Goal: Register for event/course

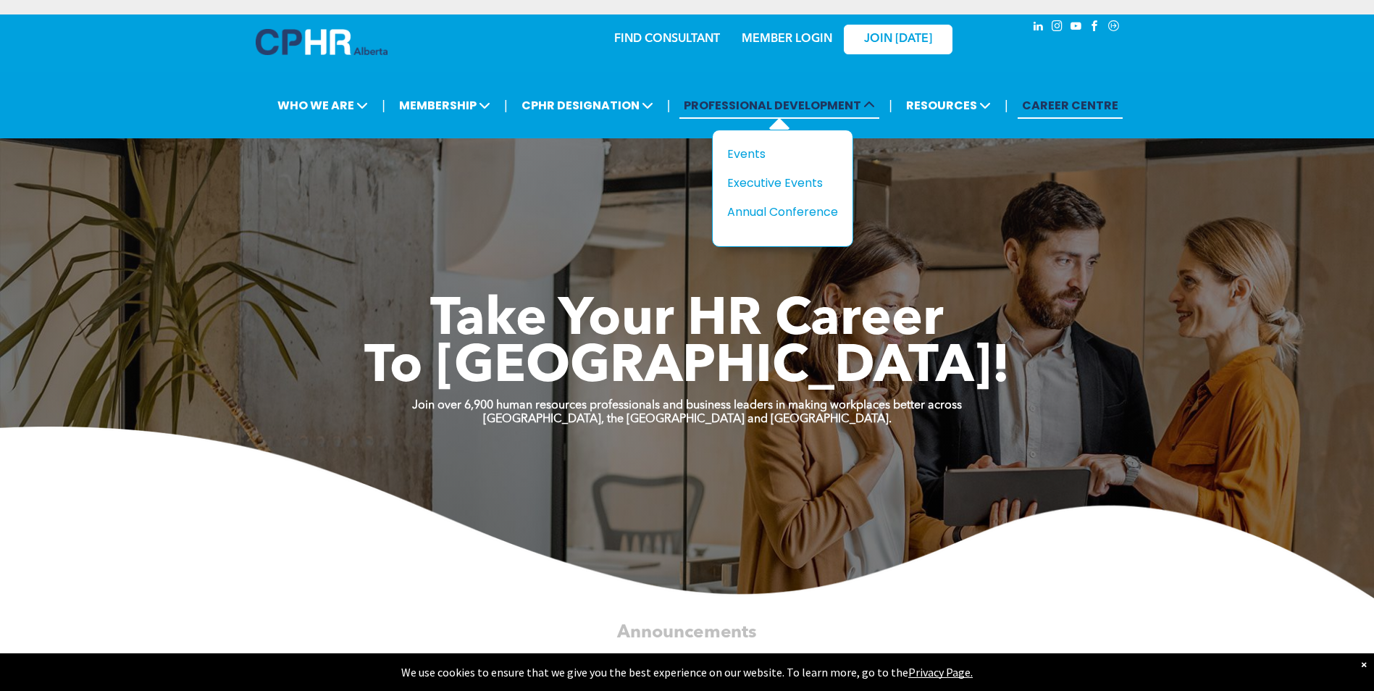
click at [818, 104] on span "PROFESSIONAL DEVELOPMENT" at bounding box center [779, 105] width 200 height 27
click at [760, 154] on div "Events" at bounding box center [777, 154] width 100 height 18
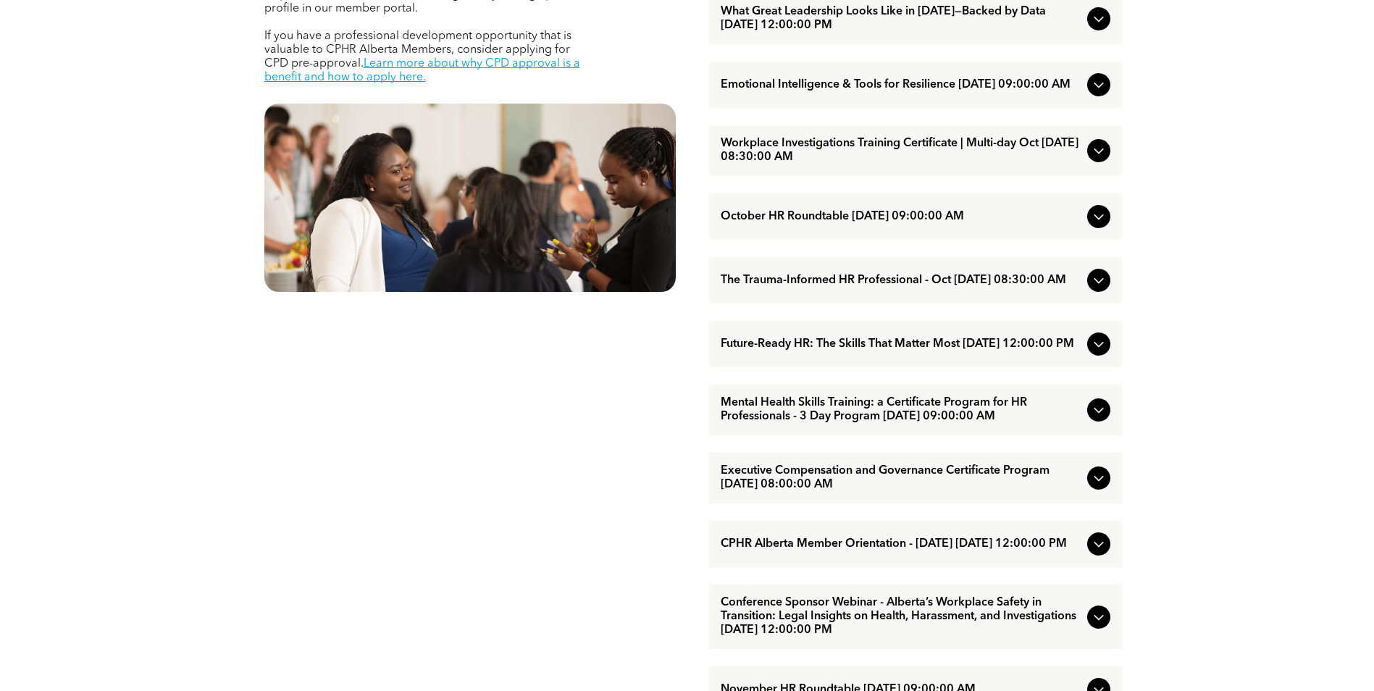
scroll to position [797, 0]
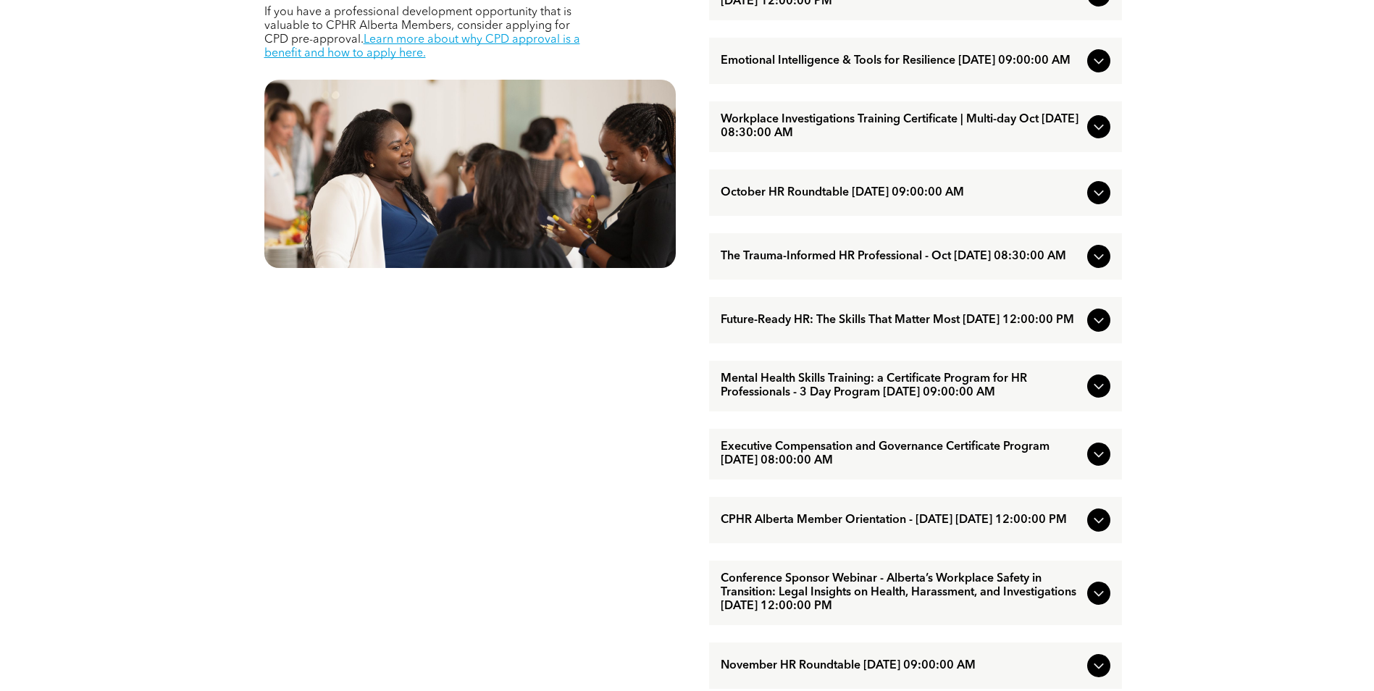
click at [1099, 395] on icon at bounding box center [1098, 385] width 17 height 17
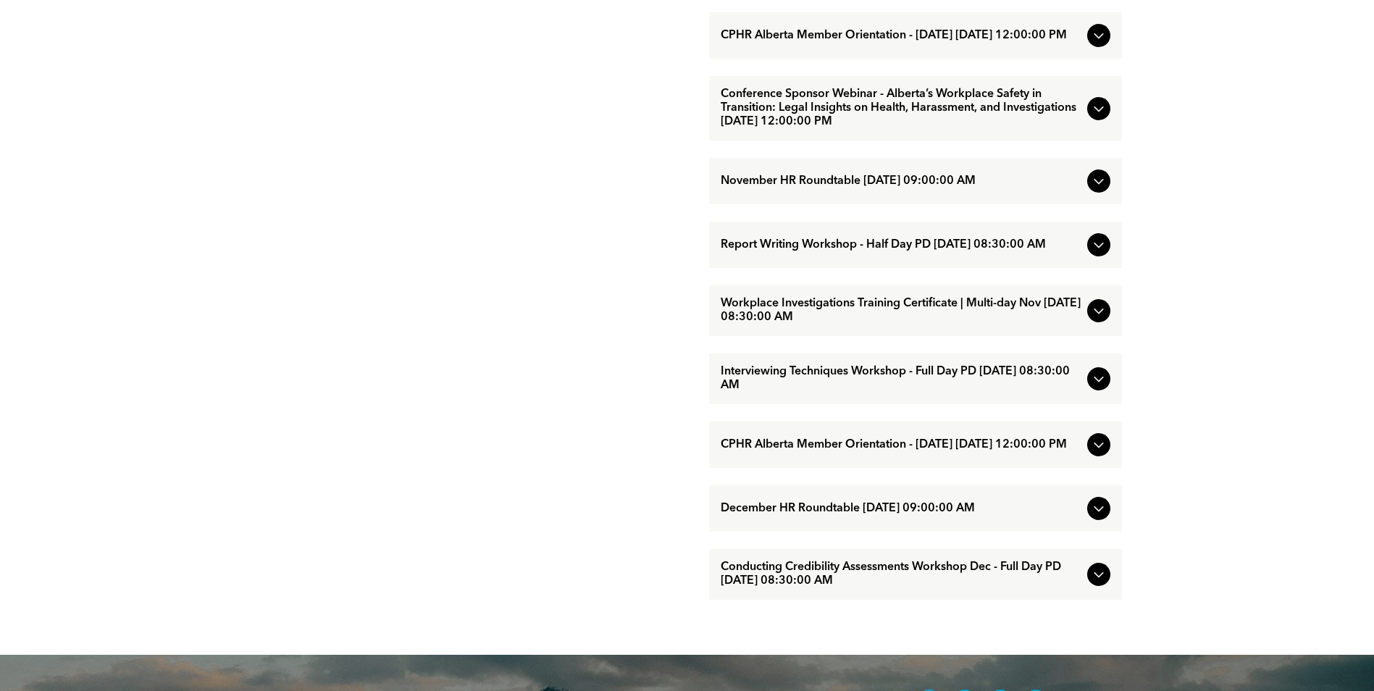
scroll to position [1304, 0]
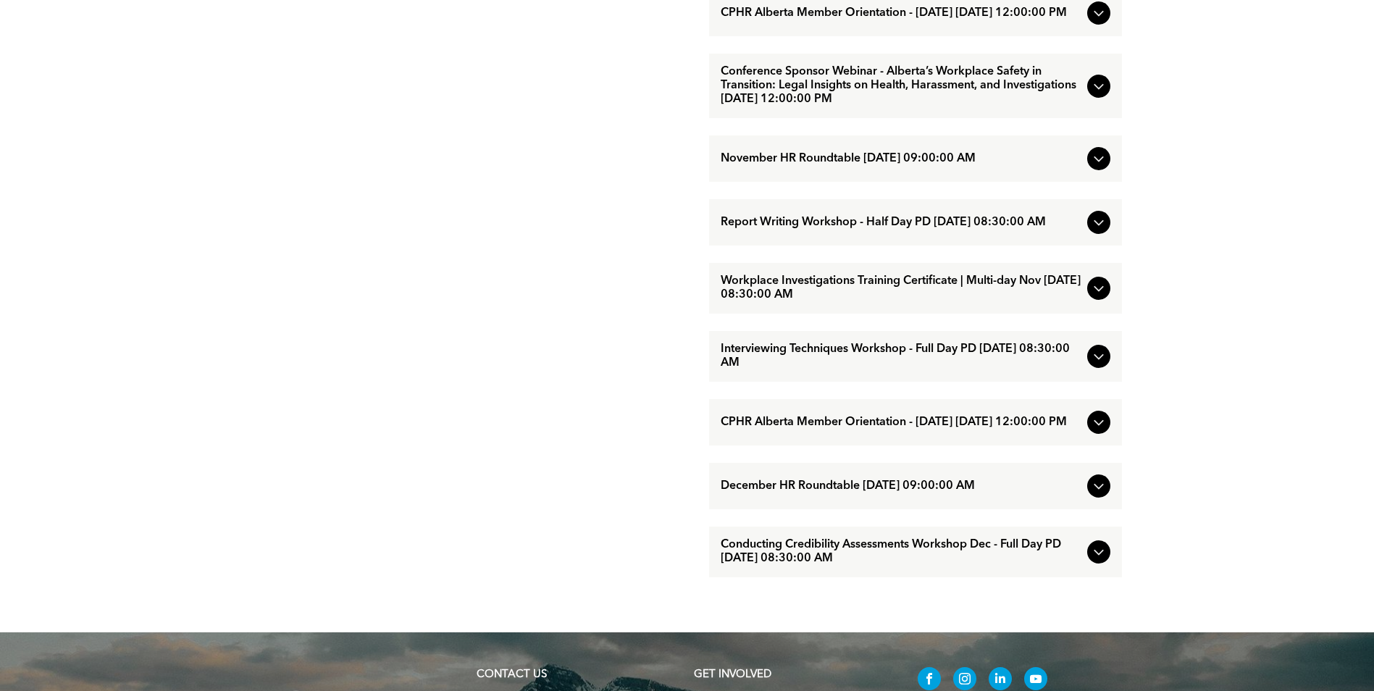
click at [1104, 365] on icon at bounding box center [1098, 356] width 17 height 17
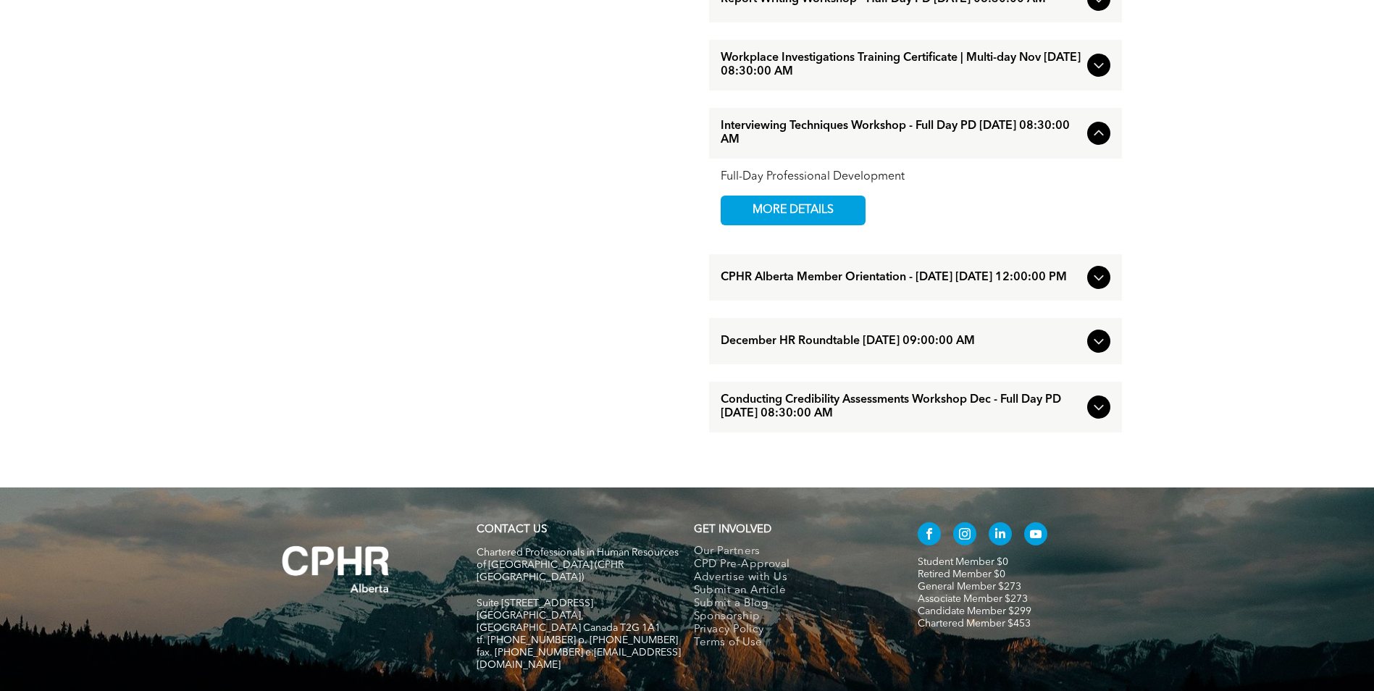
scroll to position [1376, 0]
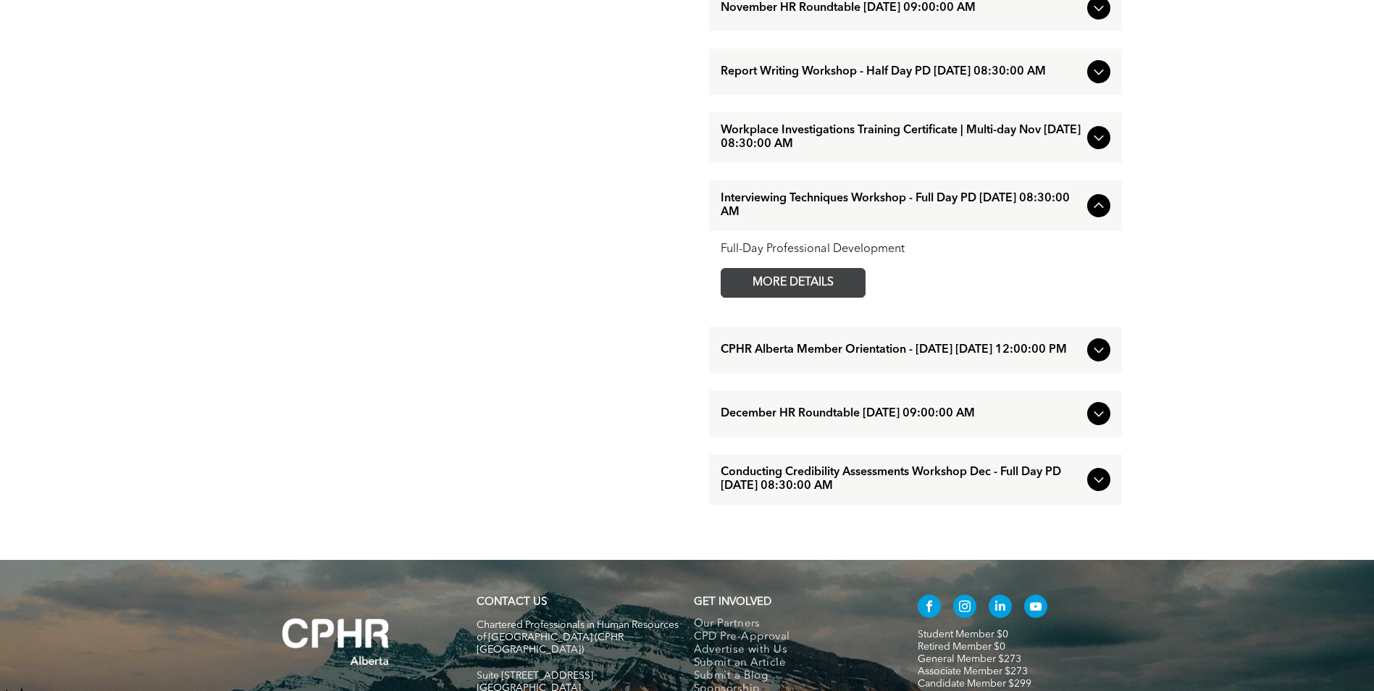
click at [779, 297] on span "MORE DETAILS" at bounding box center [793, 283] width 114 height 28
